Goal: Task Accomplishment & Management: Use online tool/utility

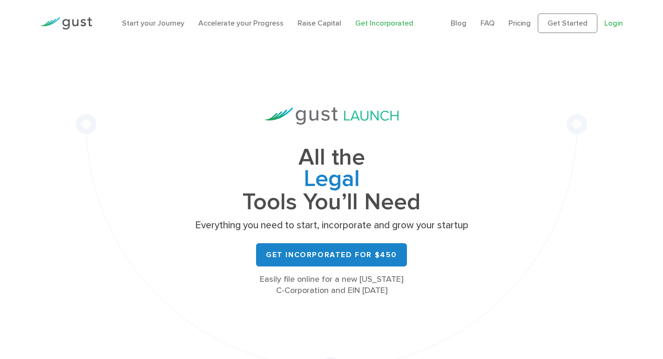
click at [613, 26] on link "Login" at bounding box center [613, 23] width 19 height 9
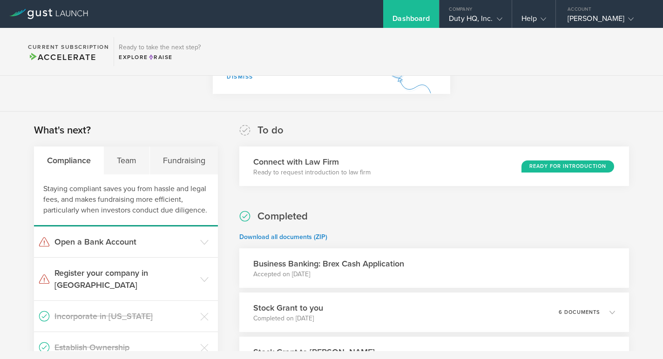
scroll to position [146, 0]
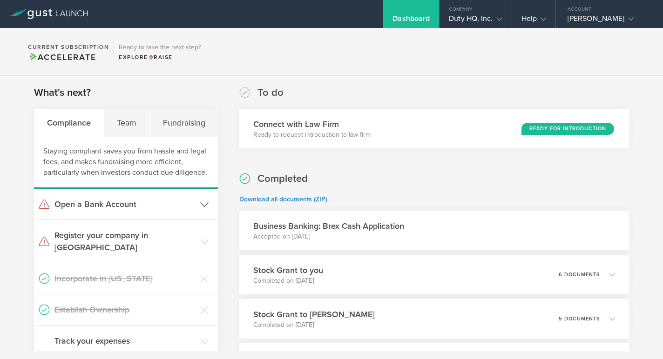
click at [121, 217] on header "Open a Bank Account" at bounding box center [126, 204] width 184 height 31
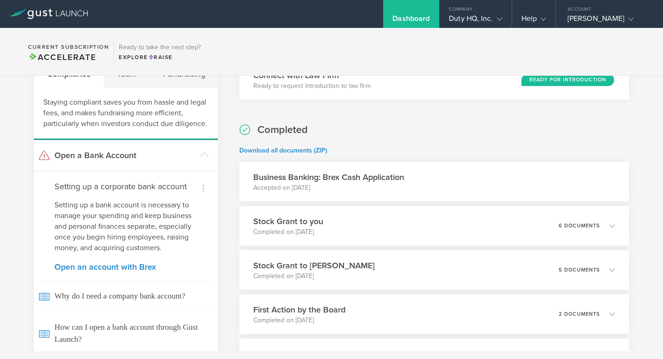
scroll to position [245, 0]
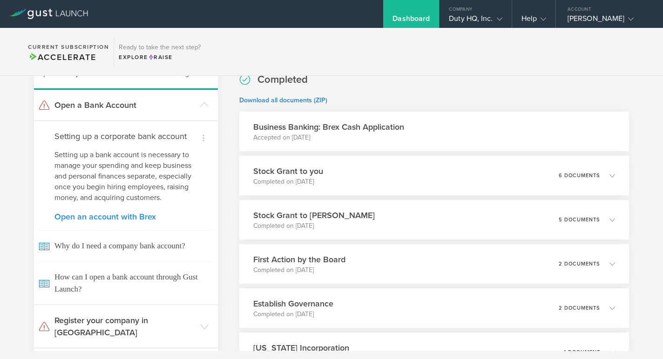
click at [114, 219] on link "Open an account with Brex" at bounding box center [125, 217] width 143 height 8
click at [121, 218] on link "Open an account with Brex" at bounding box center [125, 217] width 143 height 8
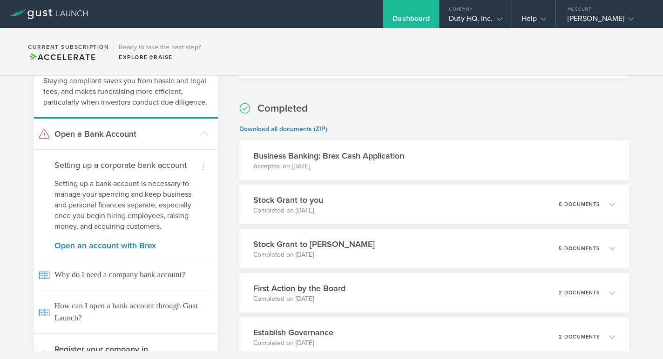
scroll to position [217, 0]
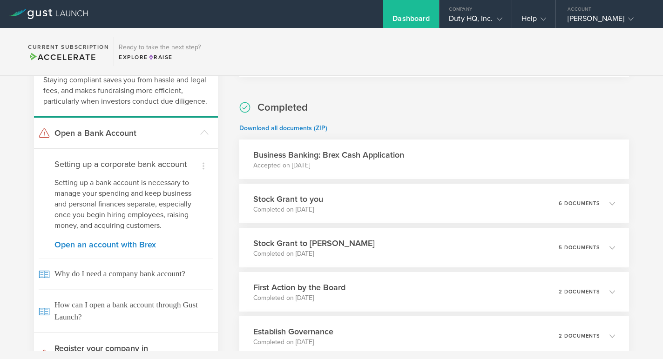
click at [354, 152] on h3 "Business Banking: Brex Cash Application" at bounding box center [328, 155] width 151 height 12
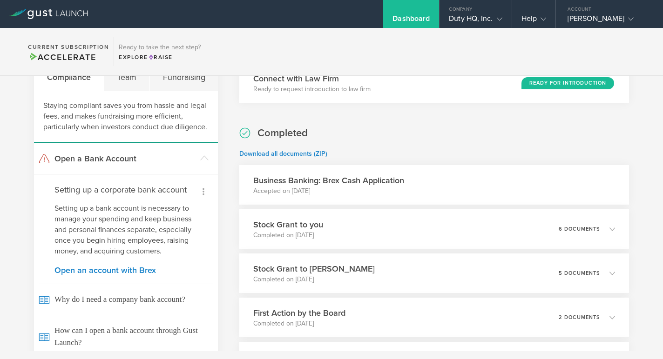
click at [205, 192] on icon at bounding box center [203, 191] width 11 height 11
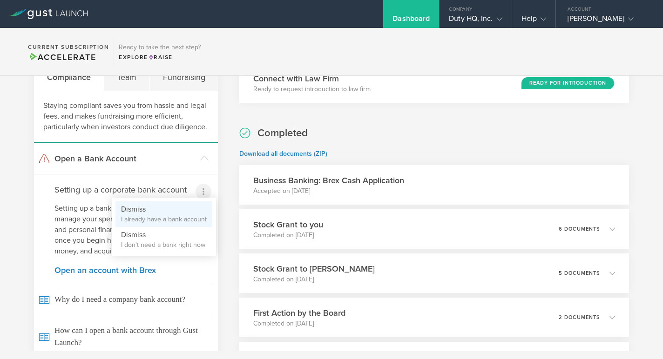
click at [183, 218] on small "I already have a bank account" at bounding box center [164, 219] width 86 height 9
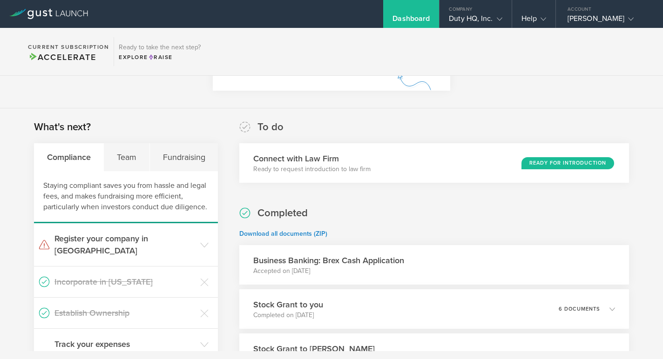
scroll to position [0, 0]
